Goal: Transaction & Acquisition: Purchase product/service

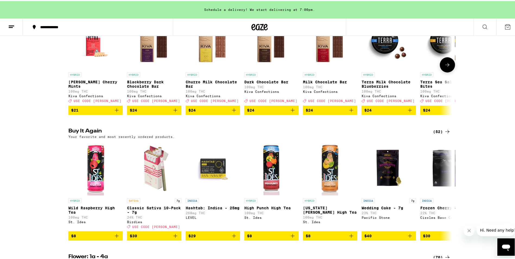
scroll to position [244, 0]
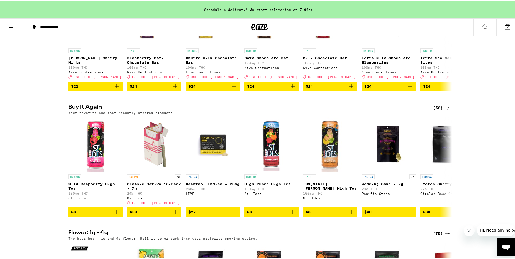
click at [433, 110] on div "(52)" at bounding box center [442, 106] width 18 height 7
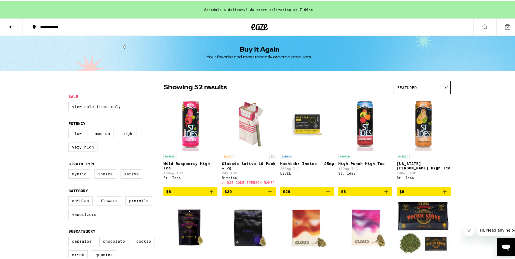
click at [14, 23] on icon at bounding box center [11, 26] width 7 height 7
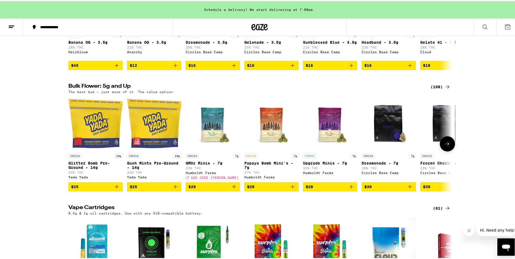
scroll to position [543, 0]
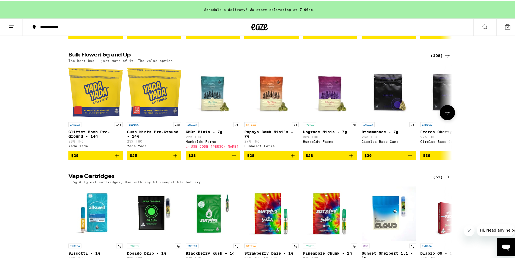
click at [451, 119] on button at bounding box center [446, 111] width 15 height 15
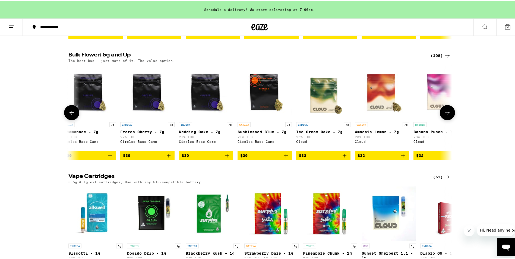
scroll to position [0, 323]
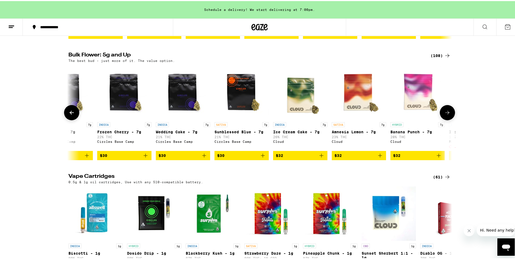
click at [451, 119] on button at bounding box center [446, 111] width 15 height 15
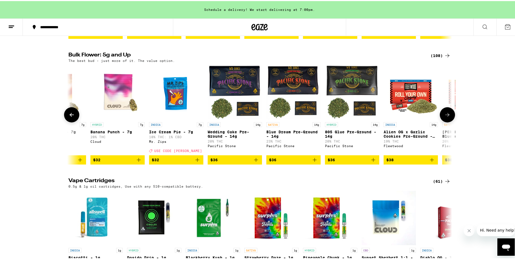
scroll to position [0, 646]
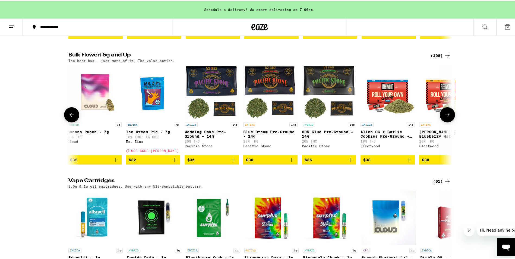
click at [451, 121] on button at bounding box center [446, 113] width 15 height 15
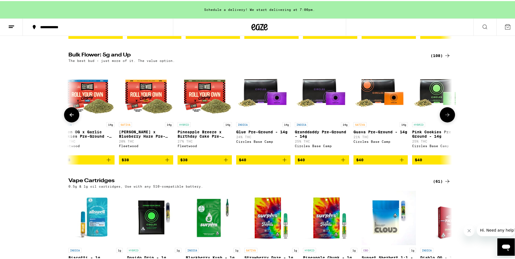
scroll to position [0, 968]
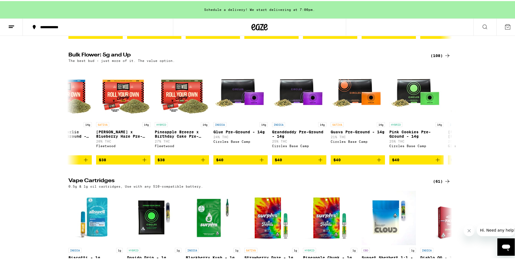
click at [441, 58] on div "(108)" at bounding box center [440, 54] width 20 height 7
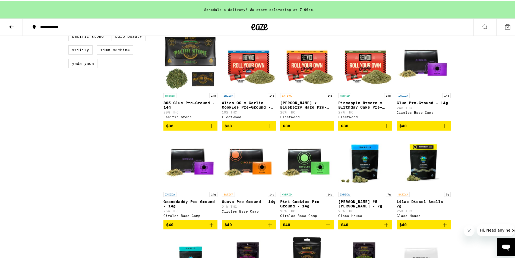
scroll to position [353, 0]
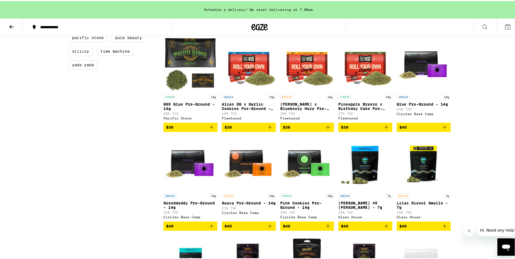
click at [326, 129] on icon "Add to bag" at bounding box center [327, 126] width 7 height 7
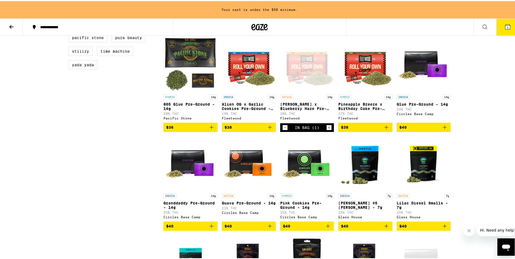
click at [326, 130] on icon "Increment" at bounding box center [328, 126] width 5 height 7
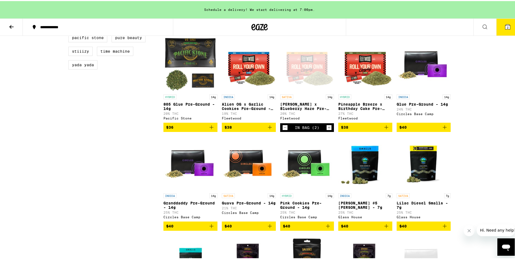
click at [282, 130] on icon "Decrement" at bounding box center [284, 126] width 5 height 7
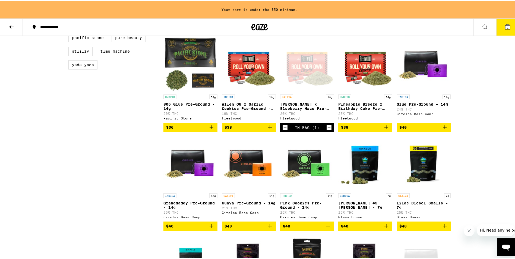
click at [282, 130] on icon "Decrement" at bounding box center [284, 126] width 5 height 7
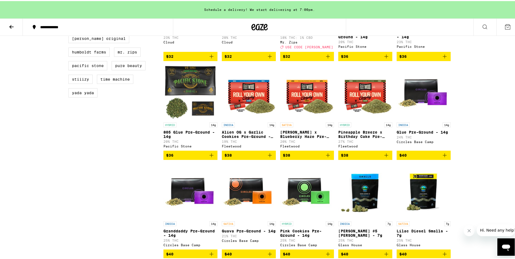
scroll to position [326, 0]
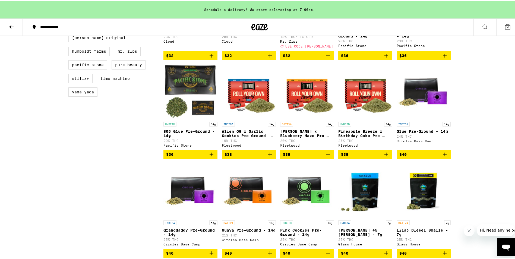
click at [326, 157] on icon "Add to bag" at bounding box center [327, 153] width 7 height 7
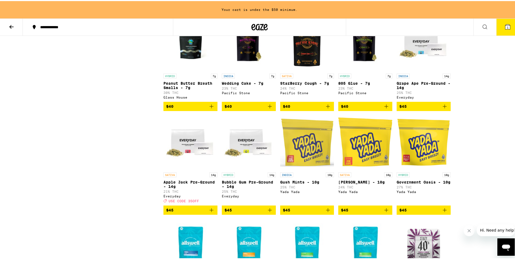
scroll to position [570, 0]
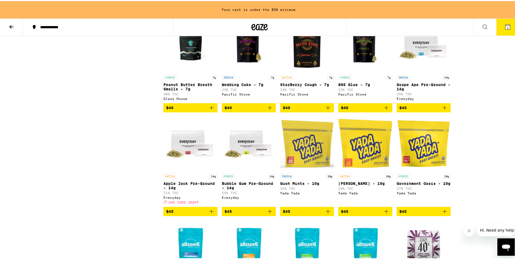
click at [325, 110] on icon "Add to bag" at bounding box center [327, 106] width 7 height 7
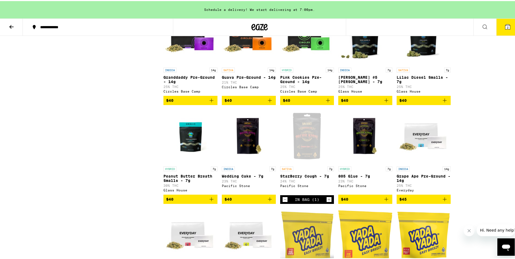
scroll to position [407, 0]
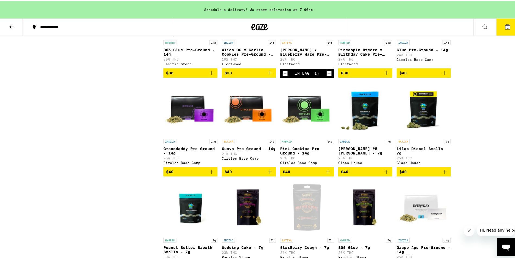
click at [13, 28] on icon at bounding box center [11, 26] width 7 height 7
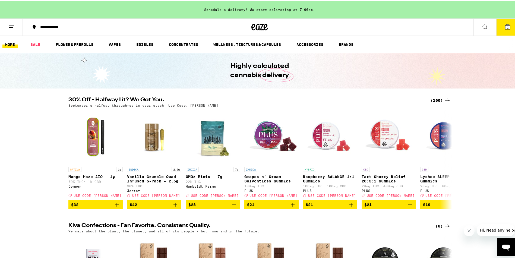
click at [504, 28] on icon at bounding box center [507, 26] width 7 height 7
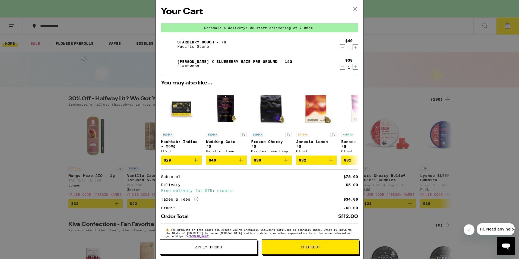
drag, startPoint x: 228, startPoint y: 127, endPoint x: 219, endPoint y: 158, distance: 31.7
drag, startPoint x: 219, startPoint y: 158, endPoint x: 193, endPoint y: 162, distance: 26.0
click at [193, 162] on icon "Add to bag" at bounding box center [195, 160] width 7 height 7
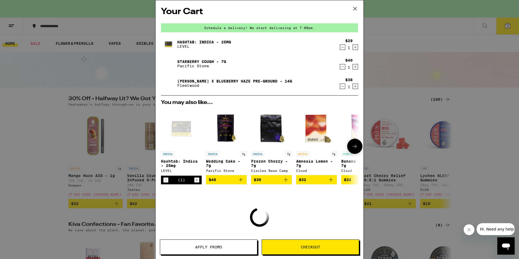
click at [196, 181] on icon "Increment" at bounding box center [196, 180] width 5 height 7
click at [283, 250] on button "Checkout" at bounding box center [309, 246] width 97 height 15
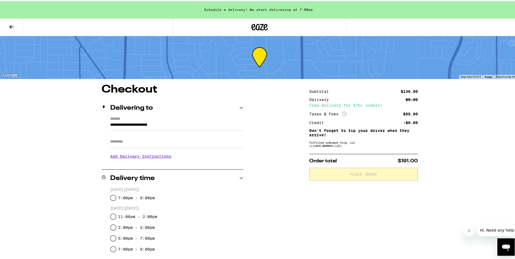
click at [13, 29] on button at bounding box center [11, 26] width 23 height 17
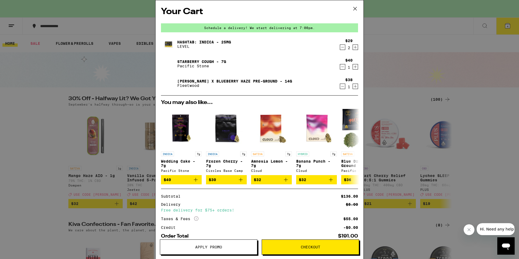
click at [340, 86] on icon "Decrement" at bounding box center [342, 86] width 5 height 7
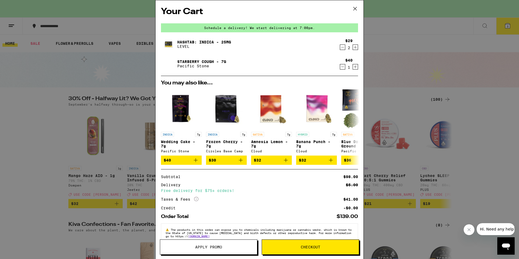
click at [340, 69] on icon "Decrement" at bounding box center [342, 66] width 5 height 7
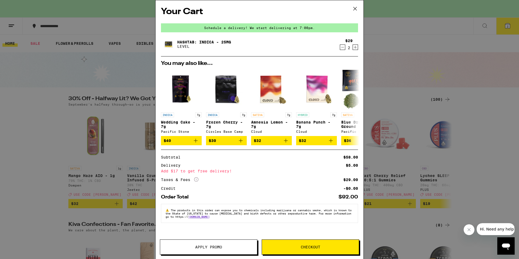
click at [357, 8] on icon at bounding box center [355, 9] width 8 height 8
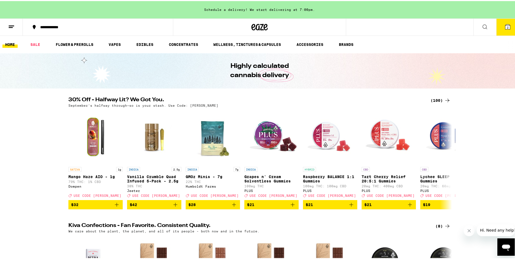
click at [437, 98] on div "(100)" at bounding box center [440, 99] width 20 height 7
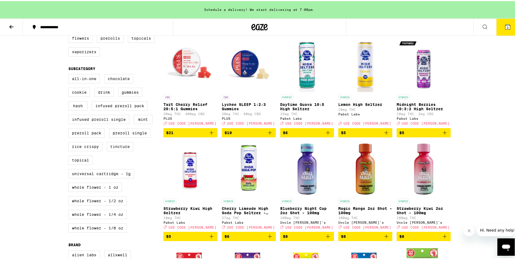
scroll to position [136, 0]
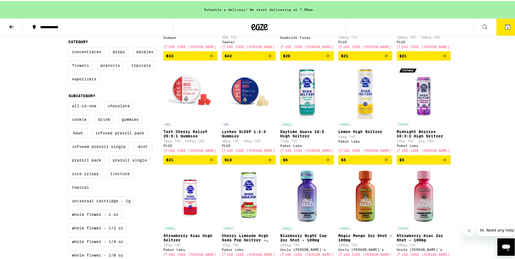
click at [82, 67] on label "Flowers" at bounding box center [80, 64] width 24 height 9
click at [70, 47] on input "Flowers" at bounding box center [69, 47] width 0 height 0
checkbox input "true"
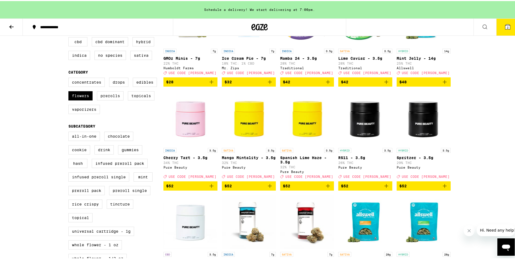
scroll to position [163, 0]
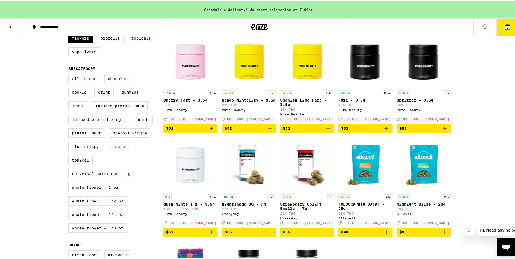
click at [13, 25] on icon at bounding box center [11, 26] width 4 height 4
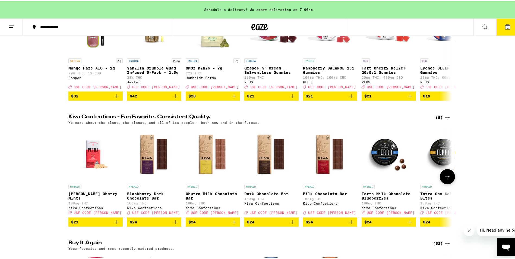
scroll to position [217, 0]
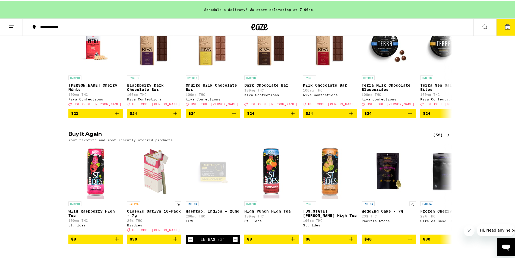
click at [441, 137] on div "(52)" at bounding box center [442, 133] width 18 height 7
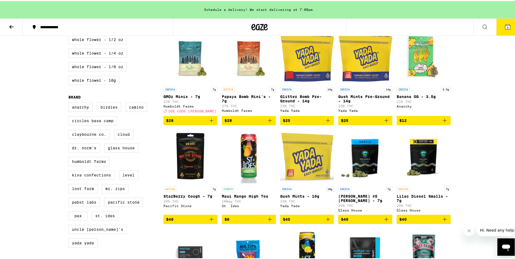
scroll to position [190, 0]
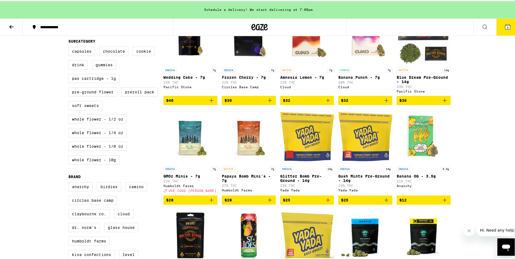
click at [14, 30] on button at bounding box center [11, 26] width 23 height 17
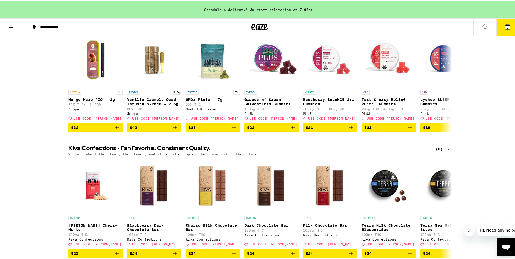
scroll to position [27, 0]
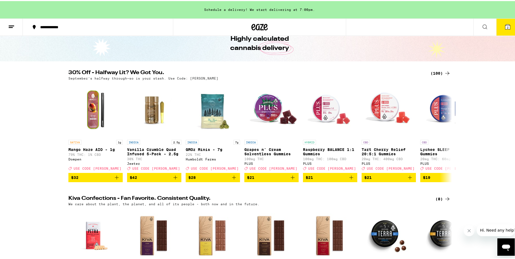
click at [444, 72] on icon at bounding box center [447, 72] width 7 height 7
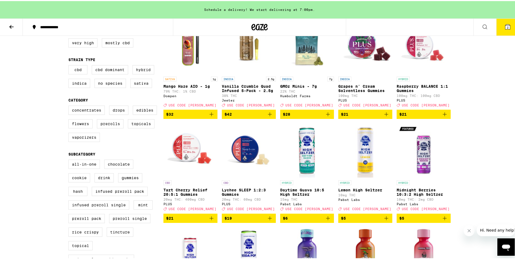
scroll to position [81, 0]
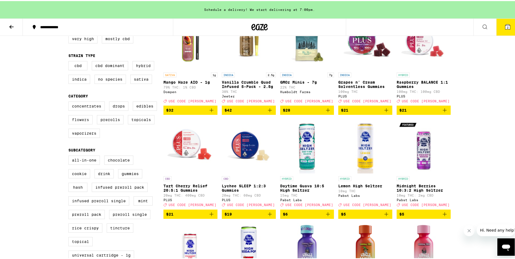
click at [84, 123] on label "Flowers" at bounding box center [80, 118] width 24 height 9
click at [70, 101] on input "Flowers" at bounding box center [69, 101] width 0 height 0
checkbox input "true"
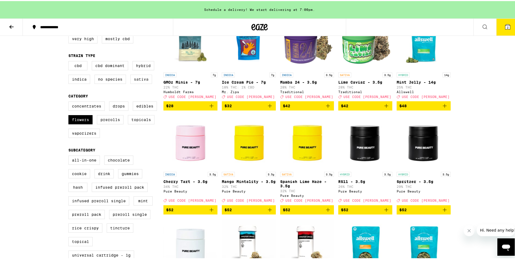
click at [138, 78] on label "Sativa" at bounding box center [141, 78] width 22 height 9
click at [70, 61] on input "Sativa" at bounding box center [69, 61] width 0 height 0
checkbox input "true"
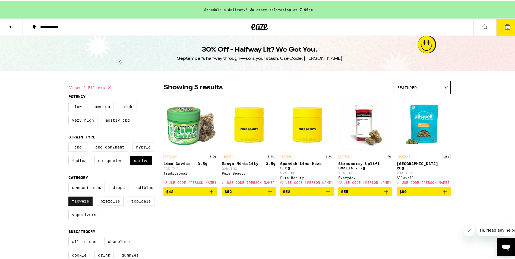
click at [80, 205] on label "Flowers" at bounding box center [80, 199] width 24 height 9
click at [70, 183] on input "Flowers" at bounding box center [69, 183] width 0 height 0
checkbox input "false"
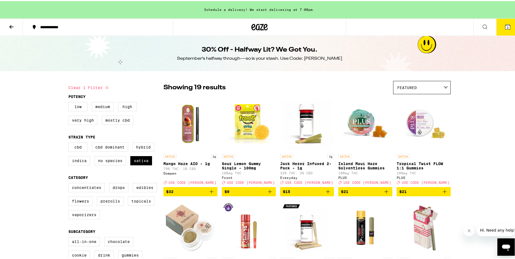
click at [11, 25] on icon at bounding box center [11, 26] width 4 height 4
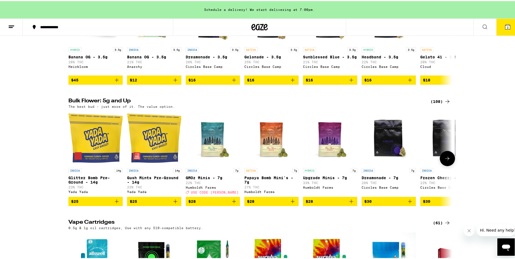
scroll to position [570, 0]
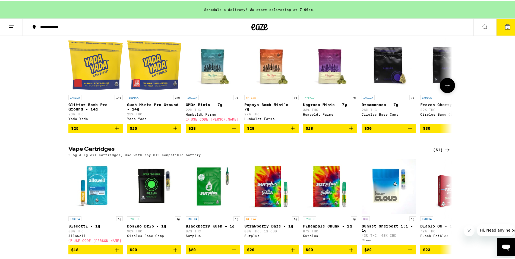
click at [440, 92] on button at bounding box center [446, 84] width 15 height 15
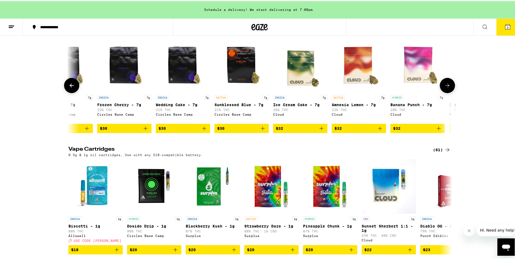
click at [440, 92] on button at bounding box center [446, 84] width 15 height 15
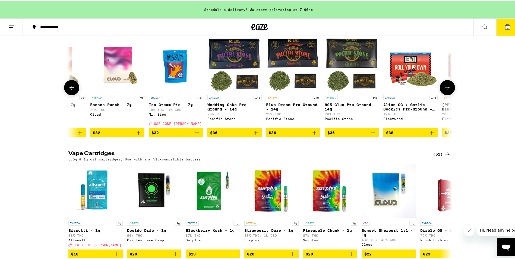
scroll to position [0, 646]
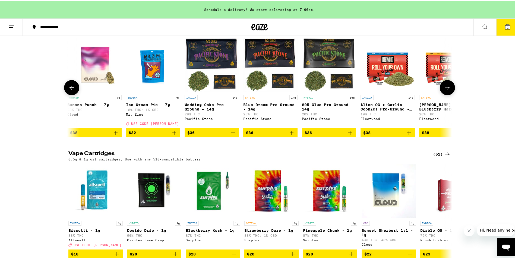
click at [440, 94] on button at bounding box center [446, 86] width 15 height 15
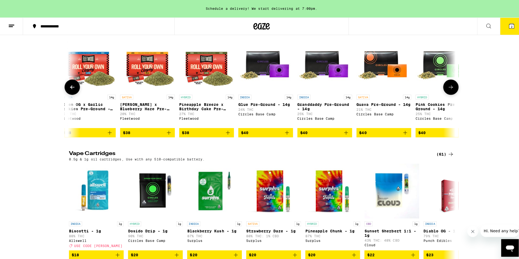
scroll to position [0, 968]
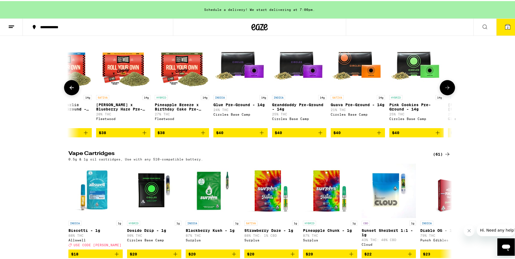
click at [144, 135] on icon "Add to bag" at bounding box center [144, 131] width 7 height 7
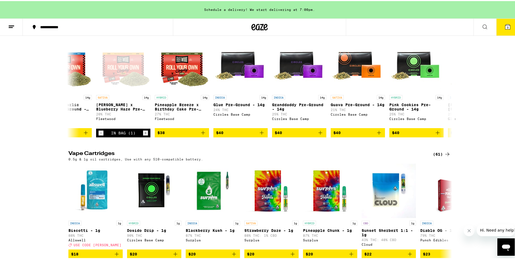
click at [506, 26] on span "3" at bounding box center [507, 26] width 2 height 3
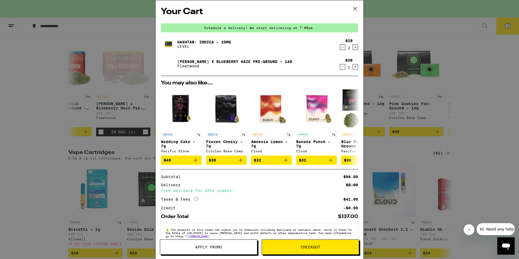
click at [340, 49] on icon "Decrement" at bounding box center [342, 47] width 5 height 7
click at [287, 254] on button "Checkout" at bounding box center [309, 246] width 97 height 15
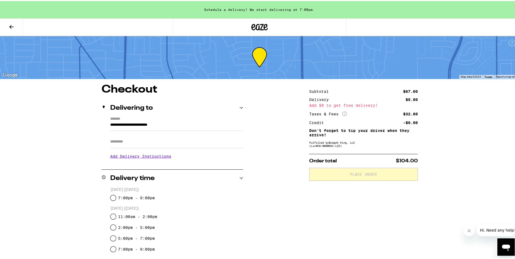
click at [164, 157] on h3 "Add Delivery Instructions" at bounding box center [176, 155] width 133 height 12
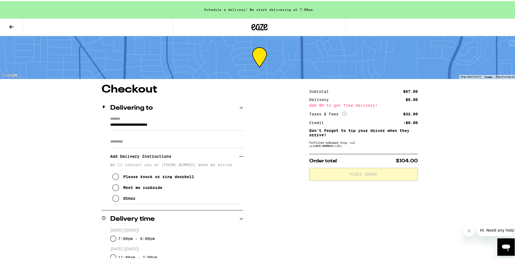
click at [114, 177] on icon at bounding box center [115, 175] width 7 height 7
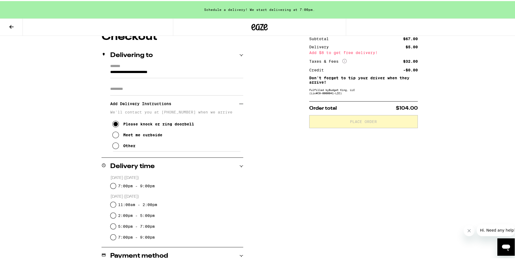
scroll to position [54, 0]
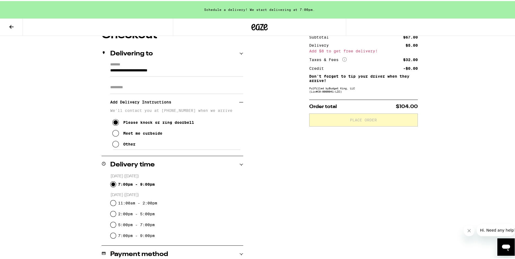
click at [111, 184] on input "7:00pm - 9:00pm" at bounding box center [112, 182] width 5 height 5
radio input "true"
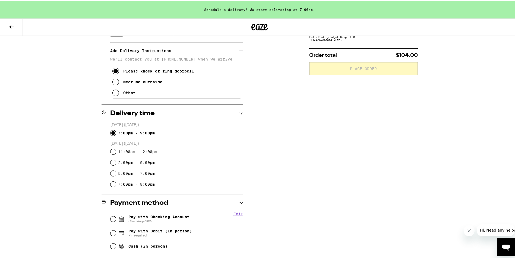
scroll to position [136, 0]
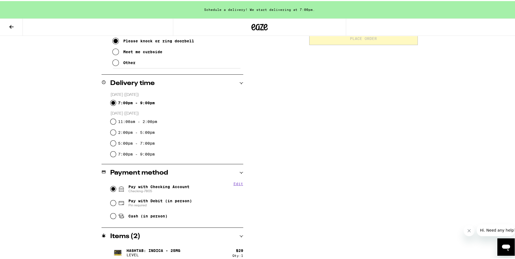
click at [110, 187] on input "Pay with Checking Account Checking-7805" at bounding box center [112, 187] width 5 height 5
radio input "true"
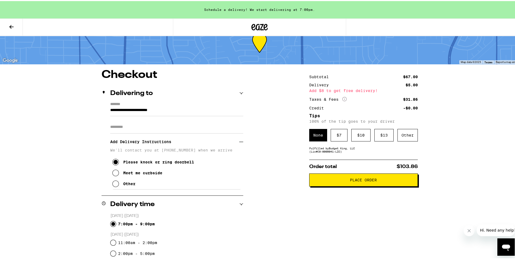
scroll to position [0, 0]
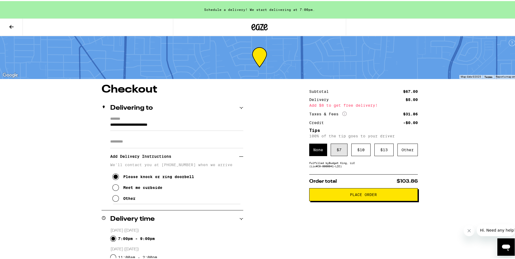
click at [337, 149] on div "$ 7" at bounding box center [338, 148] width 17 height 12
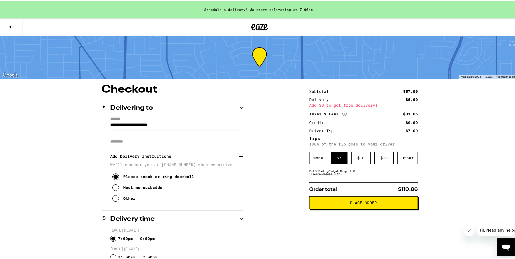
click at [363, 203] on span "Place Order" at bounding box center [363, 202] width 27 height 4
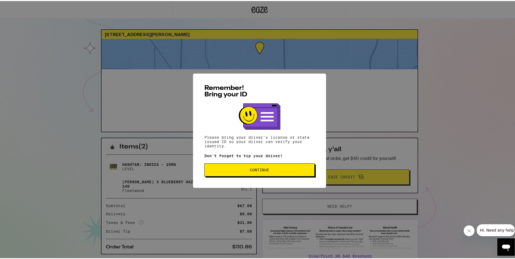
click at [277, 170] on span "Continue" at bounding box center [259, 169] width 101 height 4
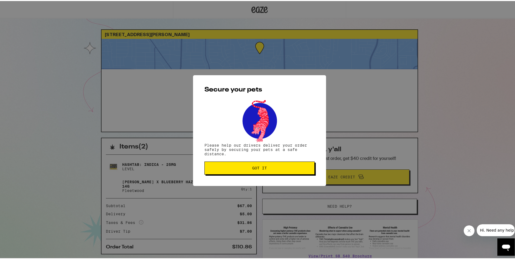
click at [277, 170] on button "Got it" at bounding box center [259, 166] width 110 height 13
